Goal: Task Accomplishment & Management: Use online tool/utility

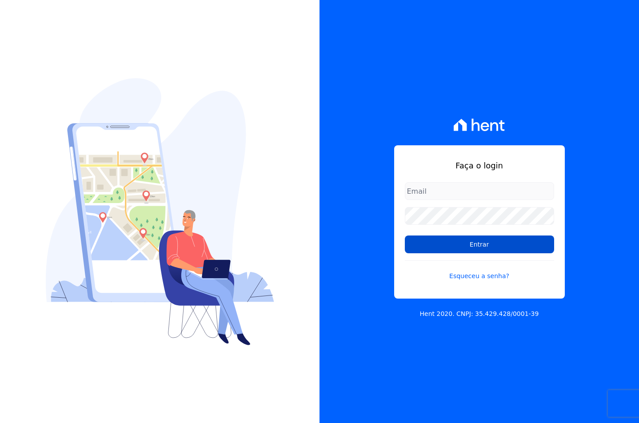
type input "[EMAIL_ADDRESS][DOMAIN_NAME]"
click at [440, 238] on input "Entrar" at bounding box center [479, 245] width 149 height 18
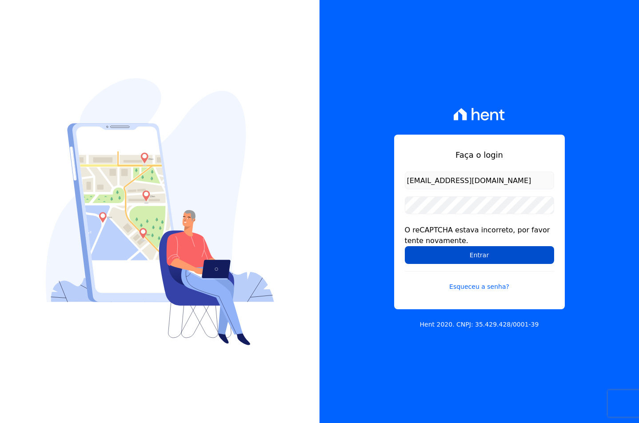
click at [430, 258] on input "Entrar" at bounding box center [479, 255] width 149 height 18
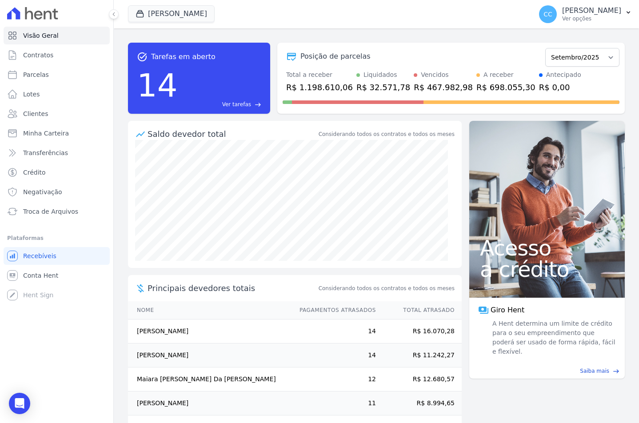
click at [44, 330] on div "Visão Geral Contratos [GEOGRAPHIC_DATA] Lotes Clientes Minha Carteira Transferê…" at bounding box center [56, 211] width 113 height 423
click at [194, 15] on button "[PERSON_NAME]" at bounding box center [171, 13] width 87 height 17
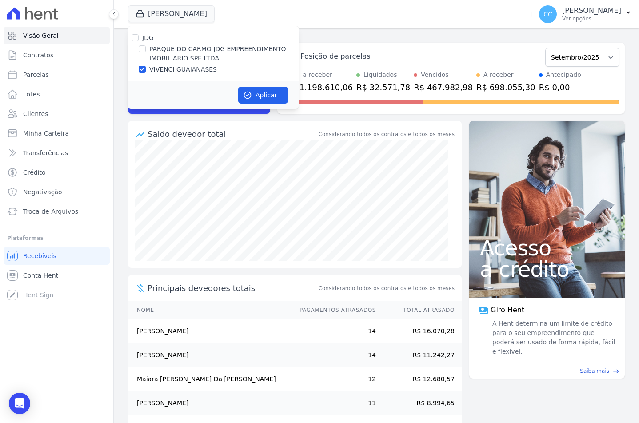
click at [189, 48] on label "PARQUE DO CARMO JDG EMPREENDIMENTO IMOBILIARIO SPE LTDA" at bounding box center [223, 53] width 149 height 19
click at [146, 48] on input "PARQUE DO CARMO JDG EMPREENDIMENTO IMOBILIARIO SPE LTDA" at bounding box center [142, 48] width 7 height 7
checkbox input "true"
click at [175, 69] on label "VIVENCI GUAIANASES" at bounding box center [183, 69] width 68 height 9
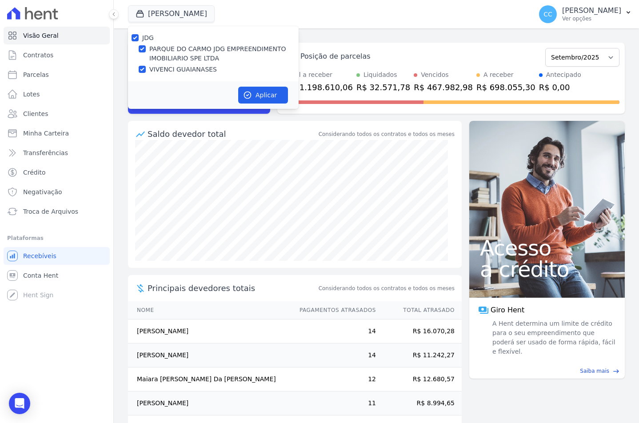
click at [146, 69] on input "VIVENCI GUAIANASES" at bounding box center [142, 69] width 7 height 7
checkbox input "false"
click at [274, 92] on button "Aplicar" at bounding box center [263, 95] width 50 height 17
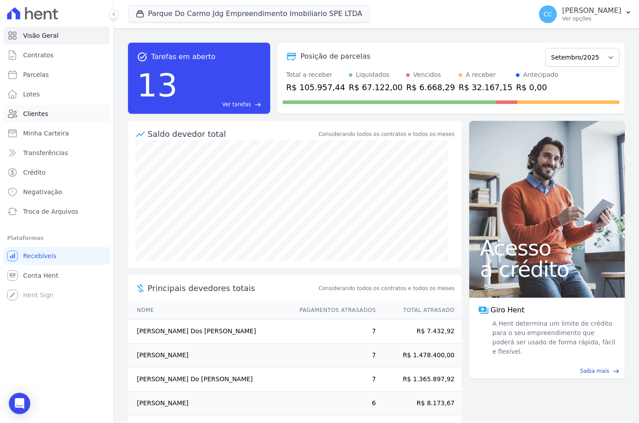
click at [55, 117] on link "Clientes" at bounding box center [57, 114] width 106 height 18
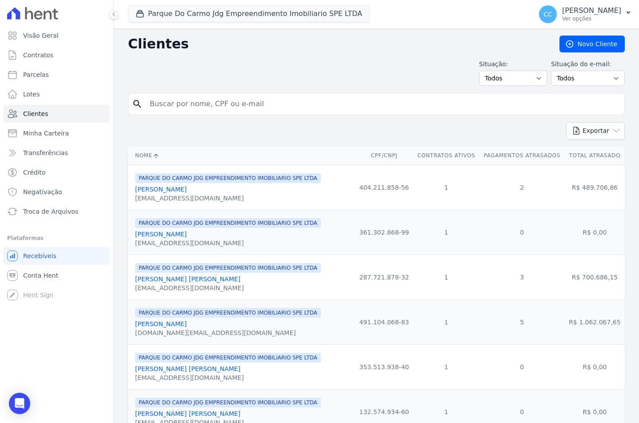
click at [184, 101] on input "search" at bounding box center [382, 104] width 476 height 18
type input "[PERSON_NAME]"
click at [566, 122] on button "Exportar" at bounding box center [595, 130] width 59 height 17
click at [184, 101] on input "[PERSON_NAME]" at bounding box center [382, 104] width 476 height 18
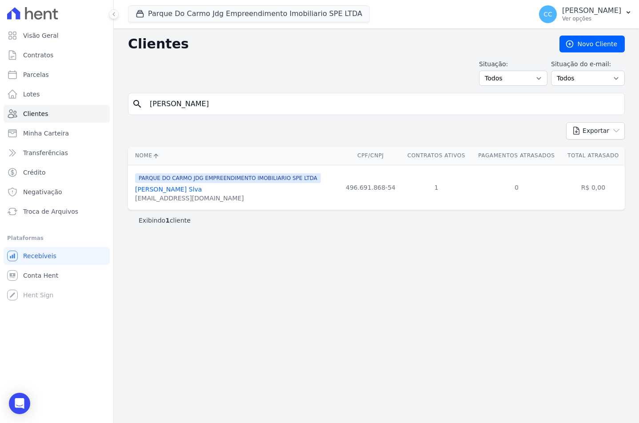
click at [164, 192] on link "[PERSON_NAME] Slva" at bounding box center [168, 189] width 67 height 7
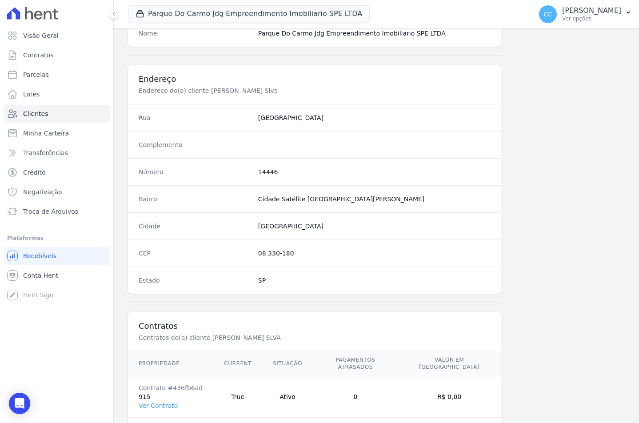
scroll to position [408, 0]
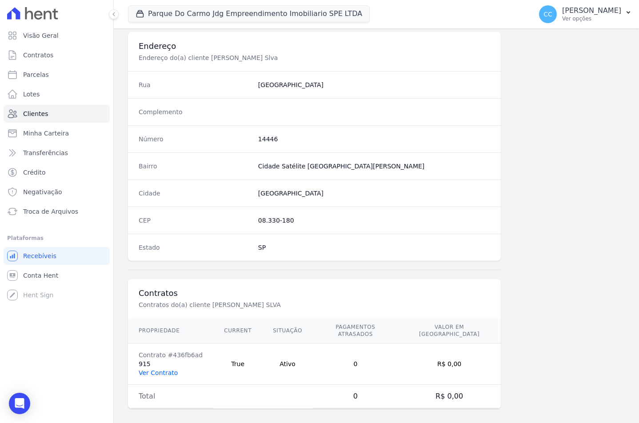
click at [158, 369] on link "Ver Contrato" at bounding box center [158, 372] width 39 height 7
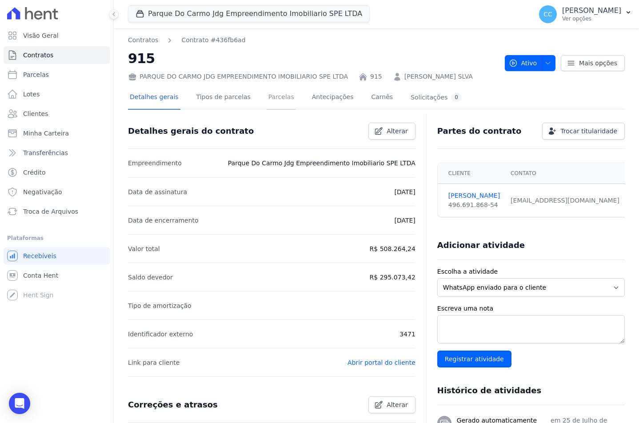
click at [267, 99] on link "Parcelas" at bounding box center [281, 98] width 29 height 24
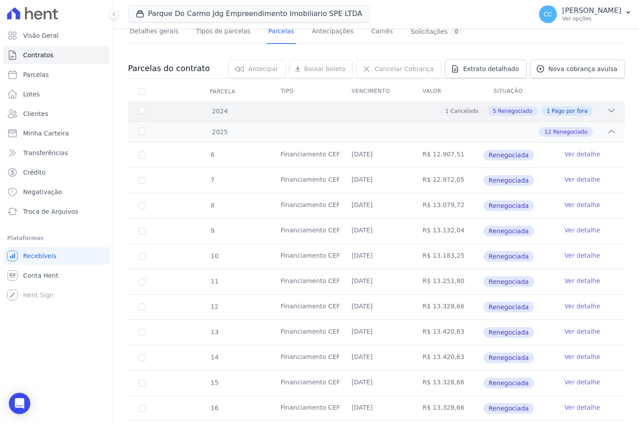
scroll to position [133, 0]
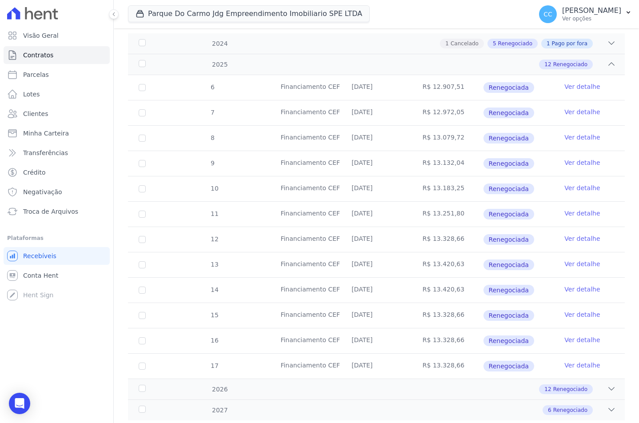
click at [571, 288] on link "Ver detalhe" at bounding box center [582, 289] width 36 height 9
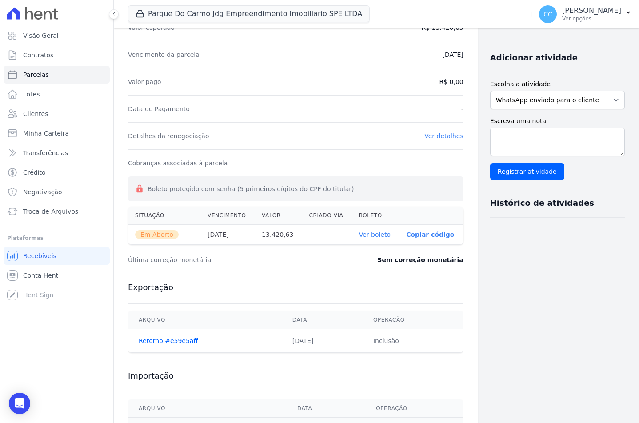
scroll to position [214, 0]
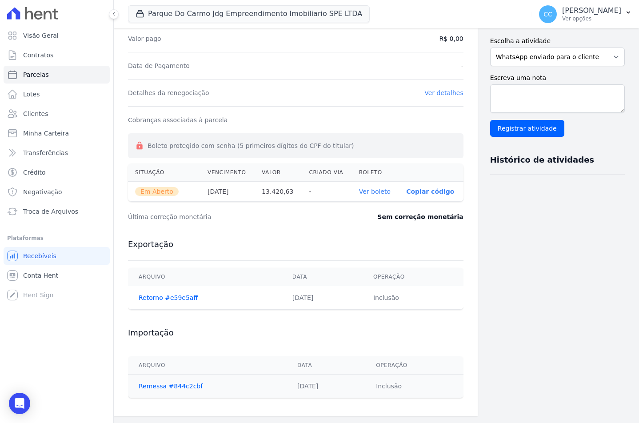
click at [359, 189] on link "Ver boleto" at bounding box center [375, 191] width 32 height 7
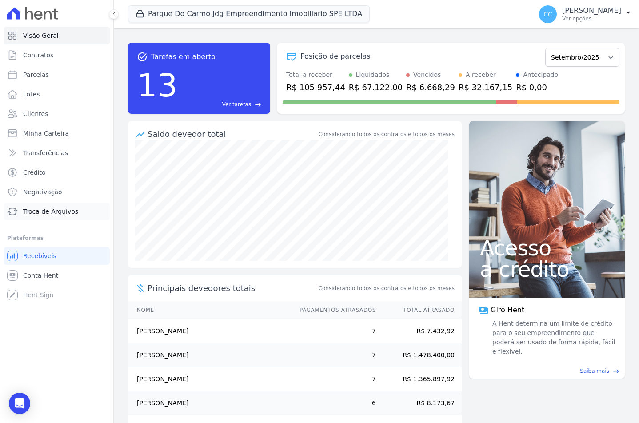
click at [49, 204] on link "Troca de Arquivos" at bounding box center [57, 212] width 106 height 18
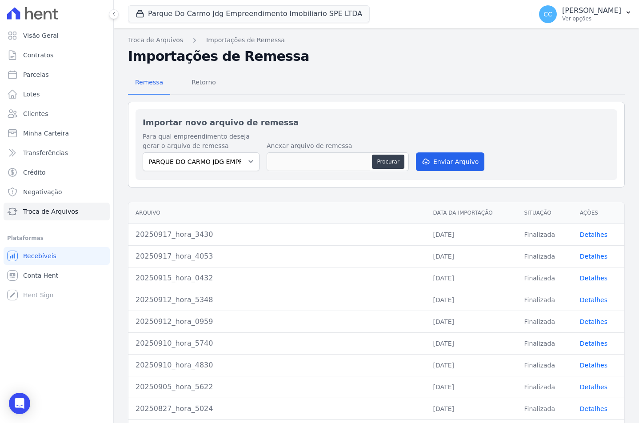
click at [236, 171] on div "Para qual empreendimento deseja gerar o arquivo de remessa PARQUE DO CARMO JDG …" at bounding box center [377, 152] width 468 height 41
drag, startPoint x: 224, startPoint y: 164, endPoint x: 222, endPoint y: 169, distance: 5.1
click at [224, 164] on select "PARQUE DO CARMO JDG EMPREENDIMENTO IMOBILIARIO SPE LTDA" at bounding box center [201, 161] width 117 height 19
click at [195, 76] on span "Retorno" at bounding box center [203, 82] width 35 height 18
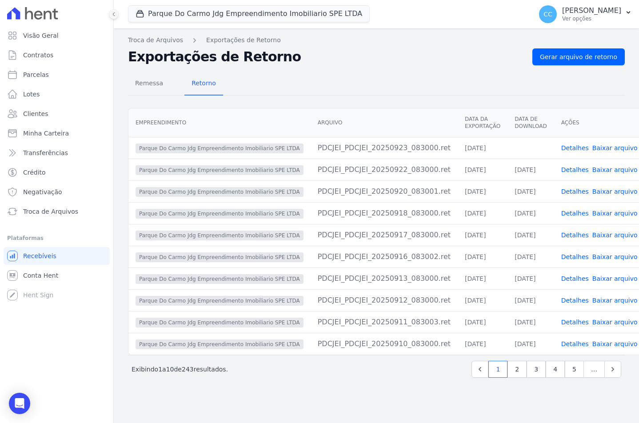
click at [608, 147] on link "Baixar arquivo" at bounding box center [614, 147] width 45 height 7
click at [217, 16] on button "Parque Do Carmo Jdg Empreendimento Imobiliario SPE LTDA" at bounding box center [249, 13] width 242 height 17
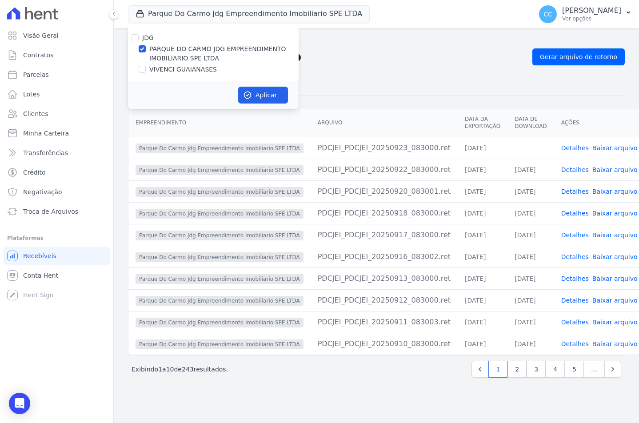
click at [152, 70] on label "VIVENCI GUAIANASES" at bounding box center [183, 69] width 68 height 9
click at [146, 70] on input "VIVENCI GUAIANASES" at bounding box center [142, 69] width 7 height 7
checkbox input "true"
click at [162, 55] on label "PARQUE DO CARMO JDG EMPREENDIMENTO IMOBILIARIO SPE LTDA" at bounding box center [223, 53] width 149 height 19
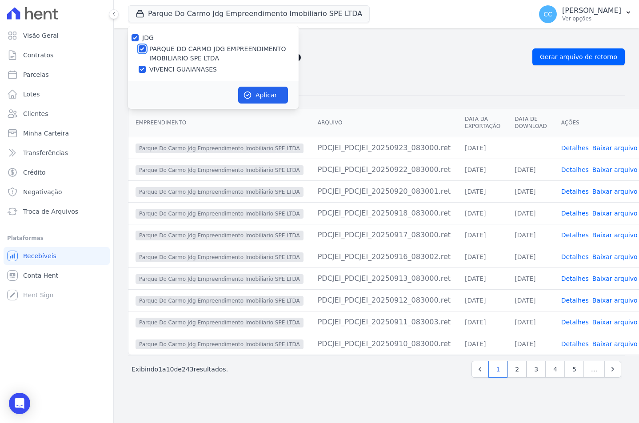
click at [146, 52] on input "PARQUE DO CARMO JDG EMPREENDIMENTO IMOBILIARIO SPE LTDA" at bounding box center [142, 48] width 7 height 7
checkbox input "false"
click at [270, 93] on button "Aplicar" at bounding box center [263, 95] width 50 height 17
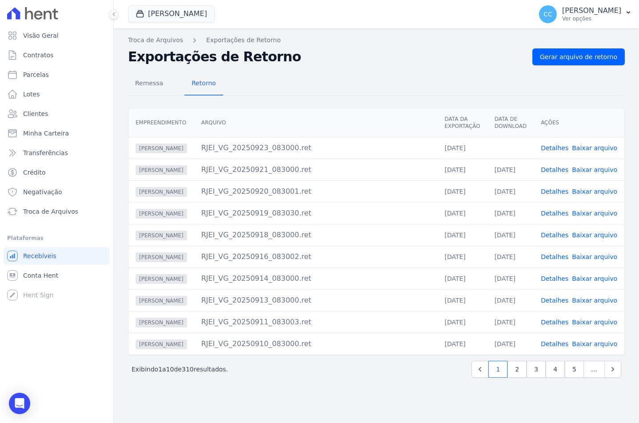
click at [603, 148] on link "Baixar arquivo" at bounding box center [594, 147] width 45 height 7
click at [276, 73] on div "Remessa Retorno" at bounding box center [376, 83] width 497 height 23
